Goal: Task Accomplishment & Management: Manage account settings

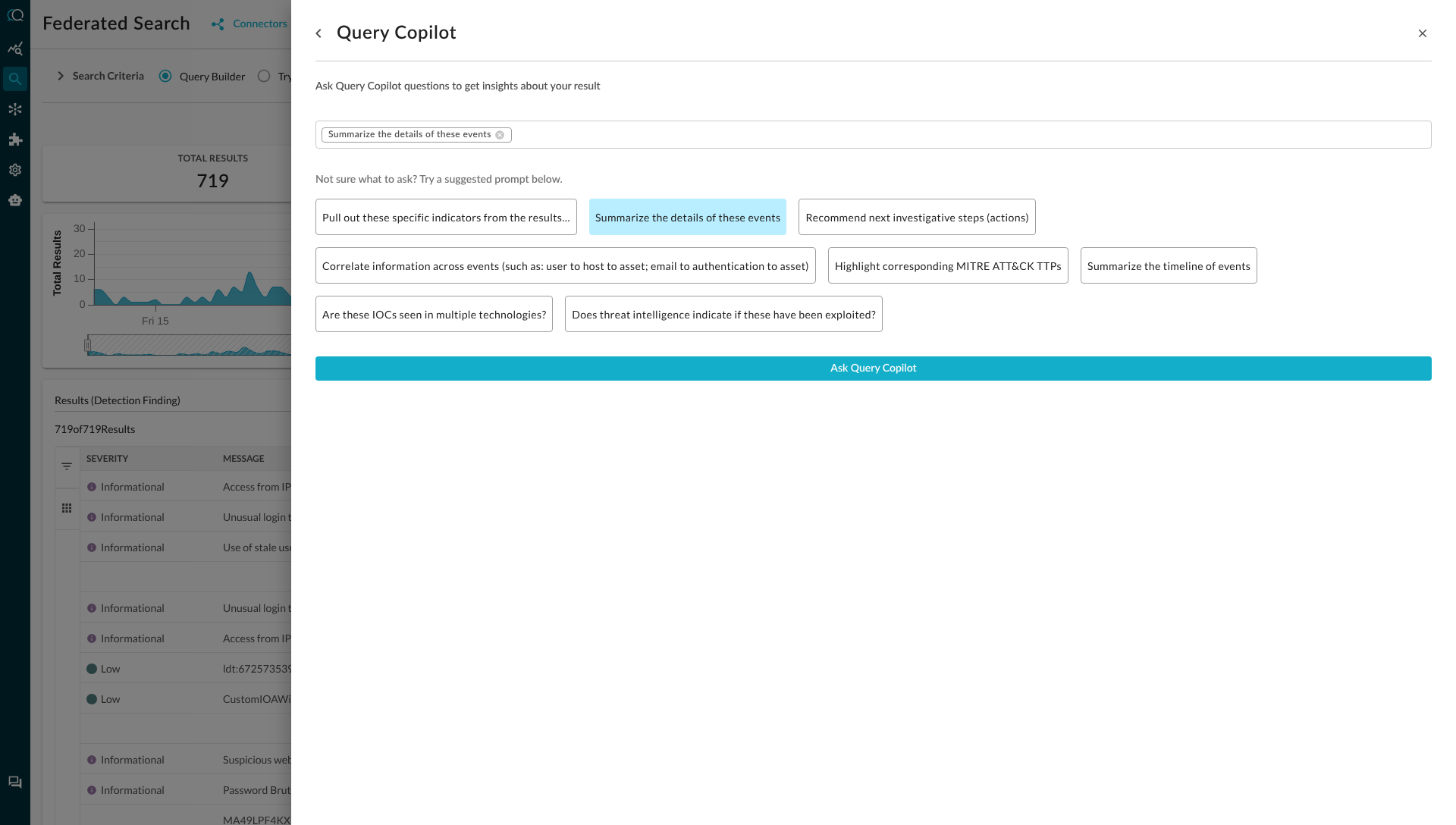
click at [189, 112] on div at bounding box center [728, 412] width 1456 height 825
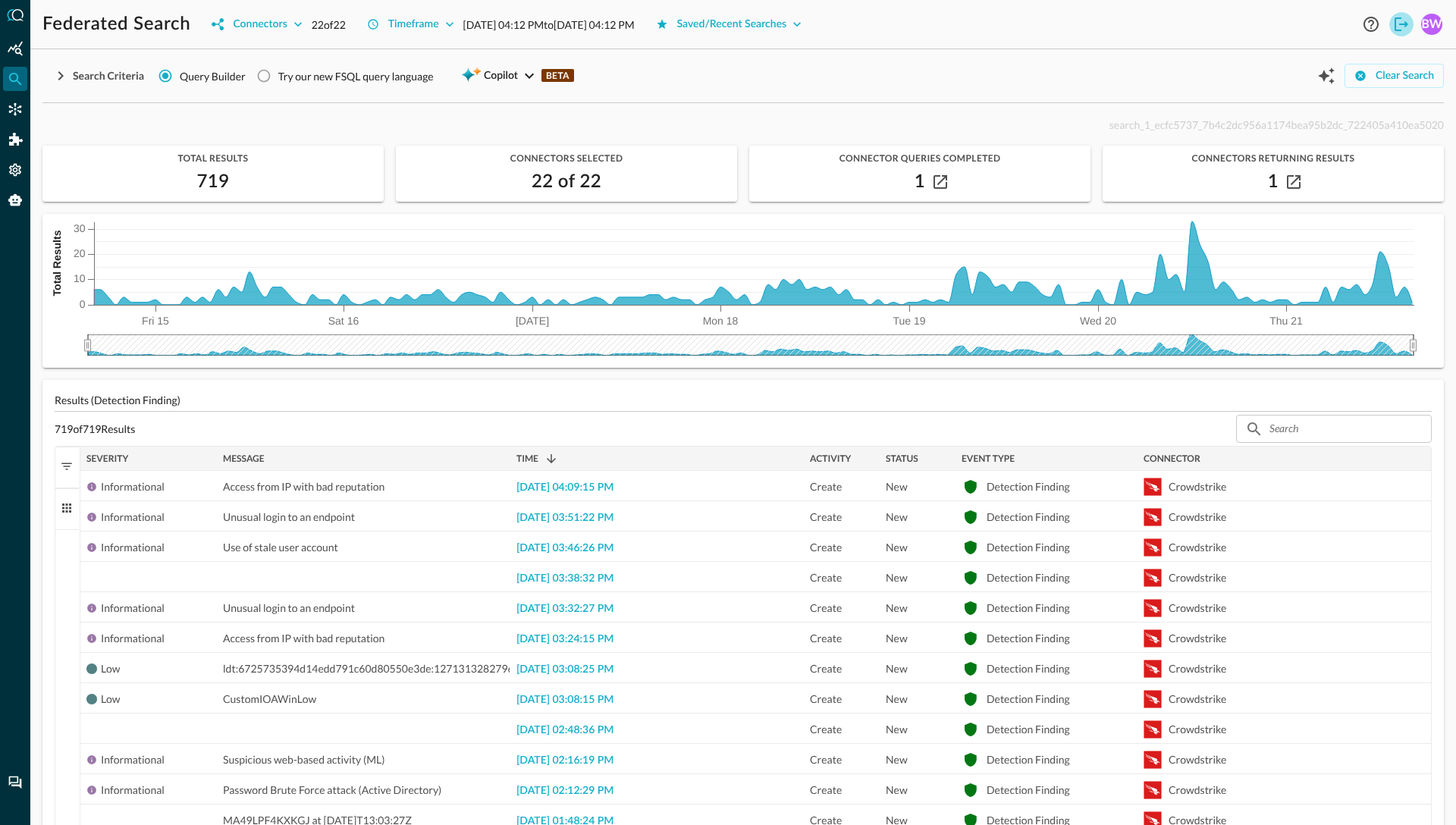
click at [1404, 22] on icon "Logout" at bounding box center [1401, 24] width 13 height 13
